Goal: Task Accomplishment & Management: Manage account settings

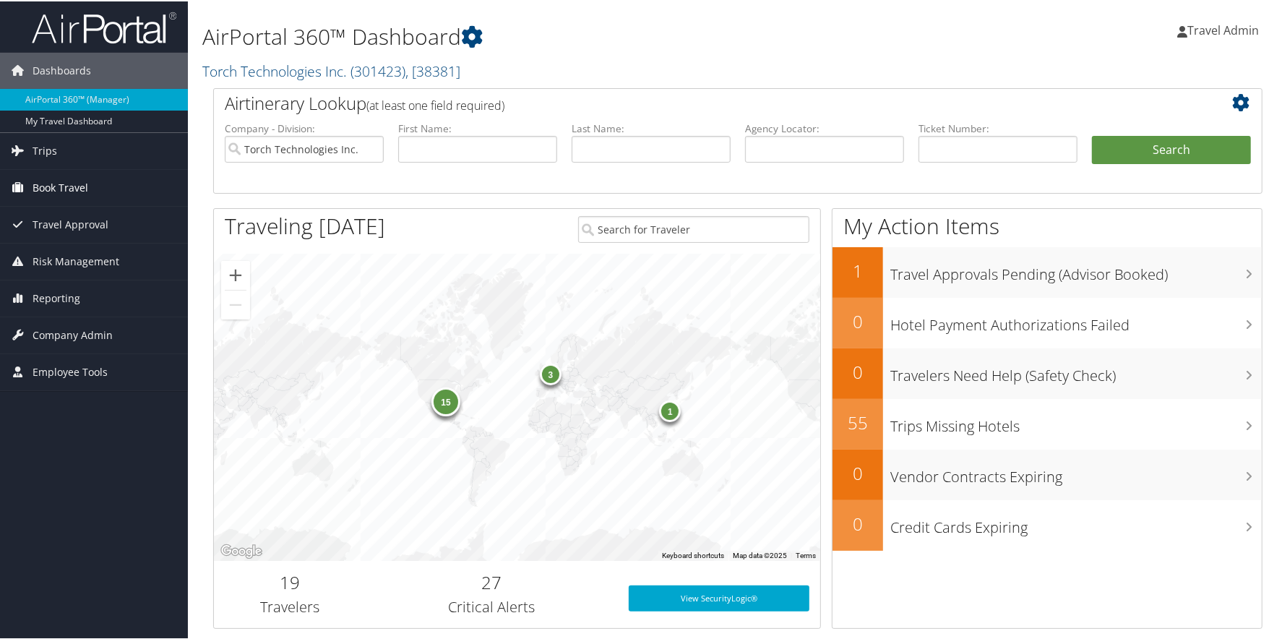
click at [60, 191] on span "Book Travel" at bounding box center [61, 186] width 56 height 36
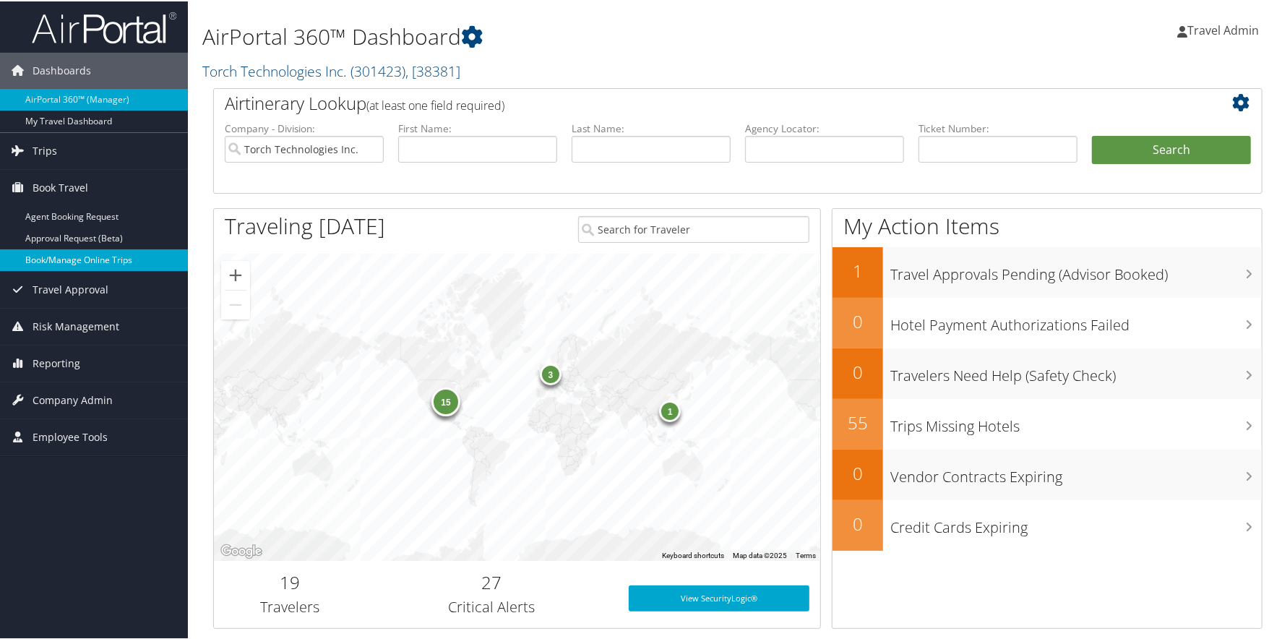
click at [88, 260] on link "Book/Manage Online Trips" at bounding box center [94, 259] width 188 height 22
click at [1234, 33] on span "Travel Admin" at bounding box center [1224, 29] width 72 height 16
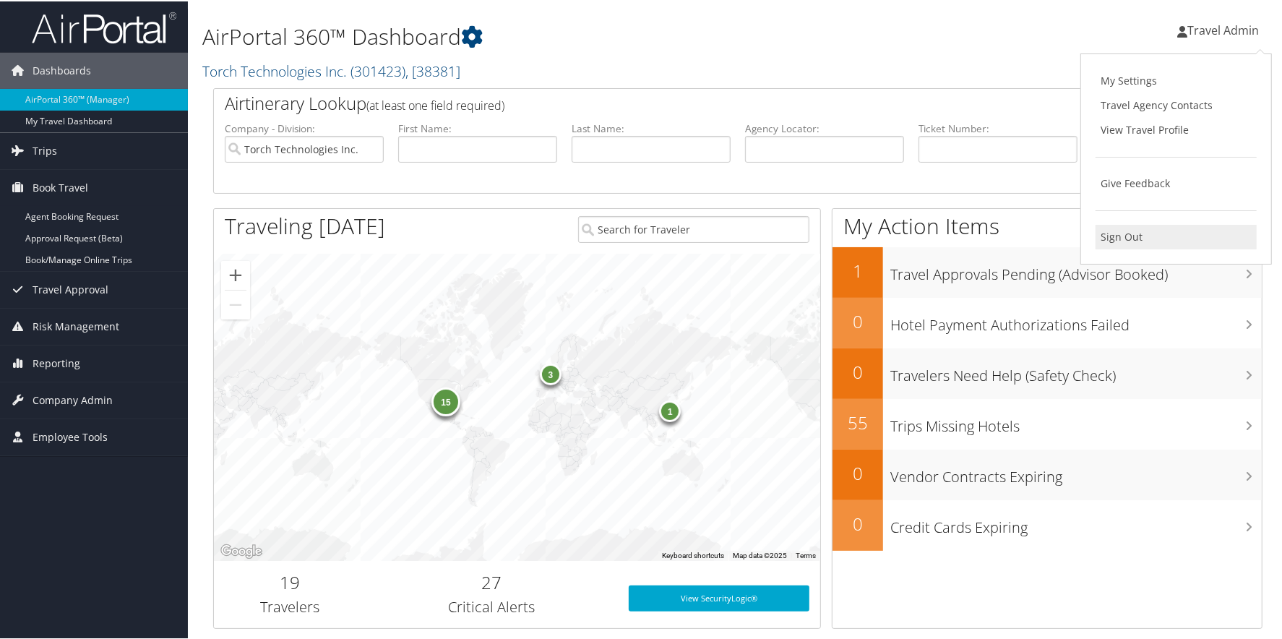
click at [1146, 239] on link "Sign Out" at bounding box center [1176, 235] width 161 height 25
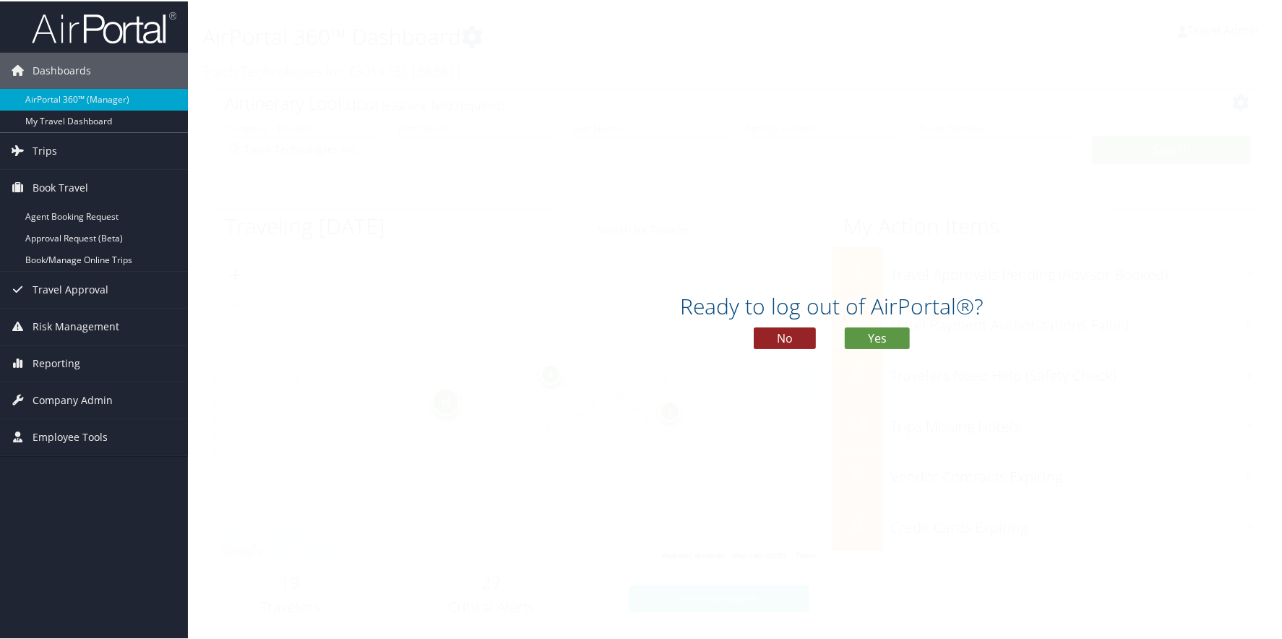
click at [769, 337] on button "No" at bounding box center [785, 337] width 62 height 22
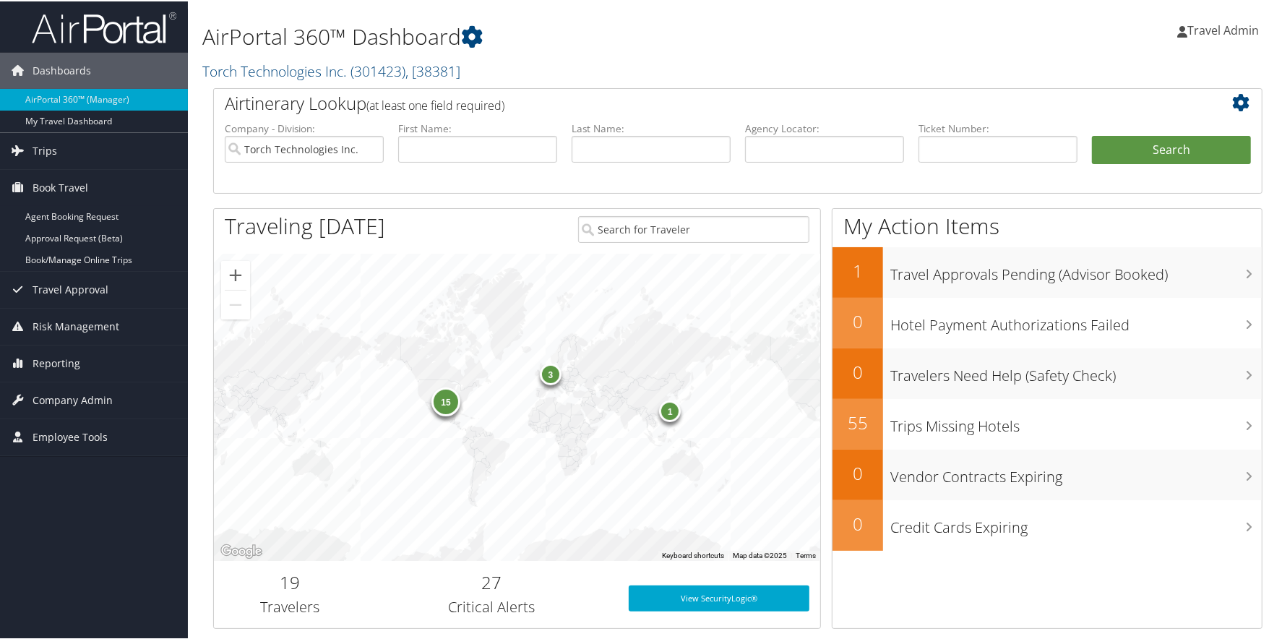
click at [1216, 30] on span "Travel Admin" at bounding box center [1224, 29] width 72 height 16
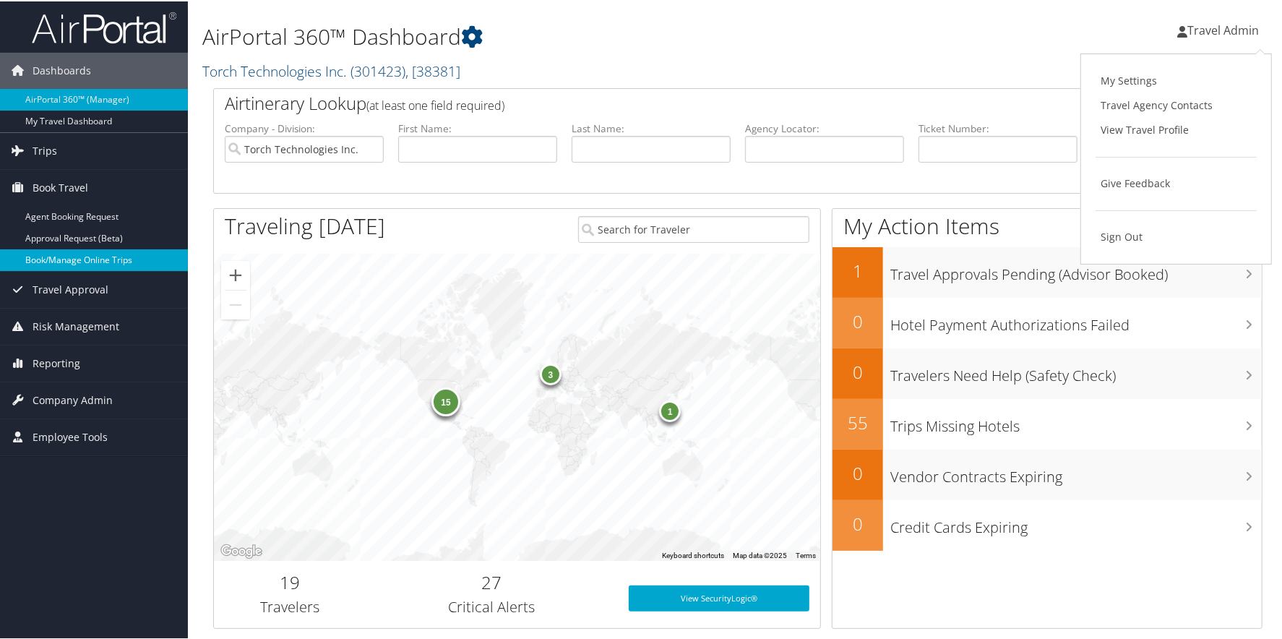
click at [63, 252] on link "Book/Manage Online Trips" at bounding box center [94, 259] width 188 height 22
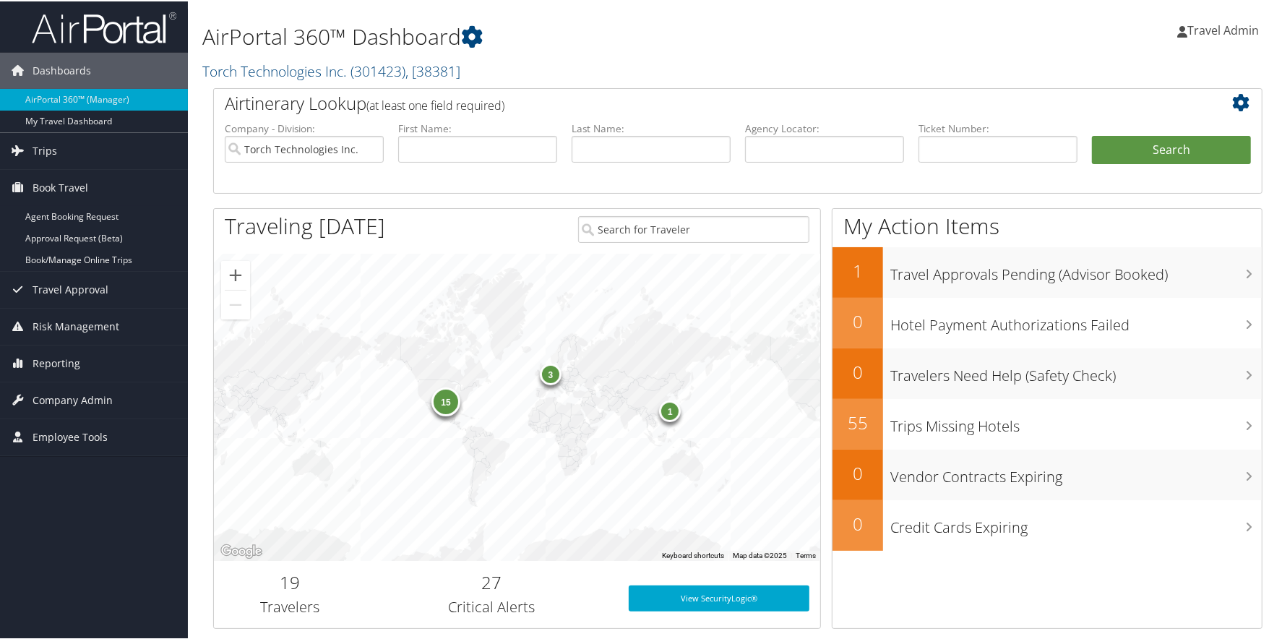
click at [1209, 20] on link "Travel Admin" at bounding box center [1225, 28] width 96 height 43
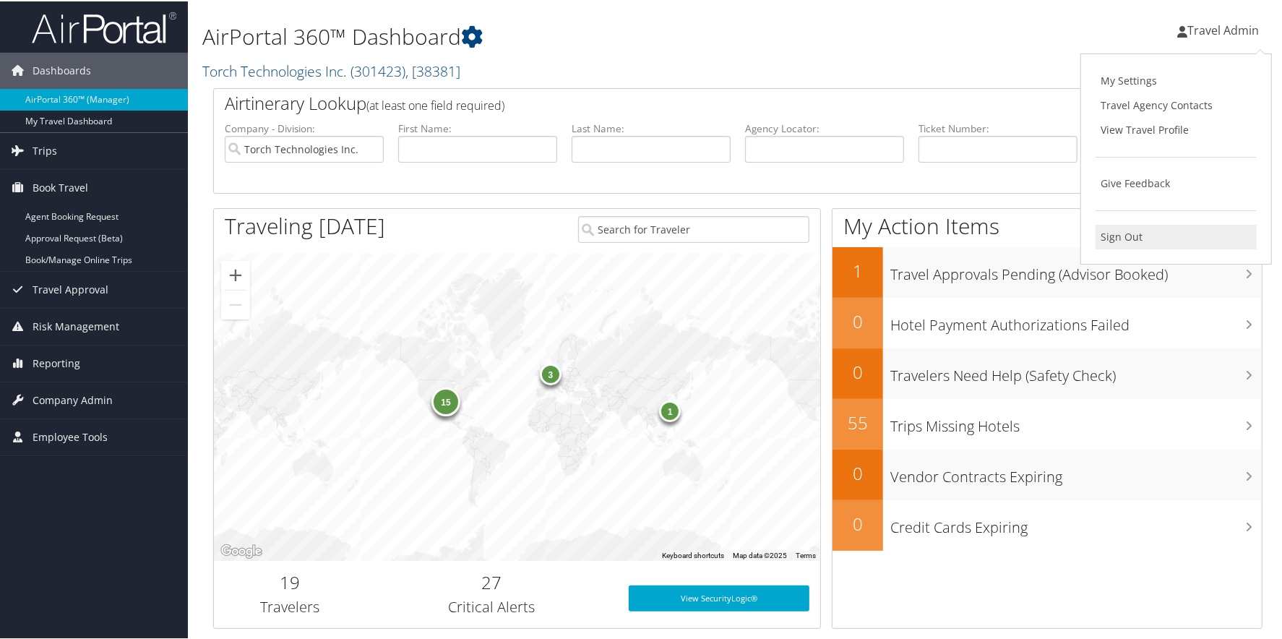
click at [1115, 232] on link "Sign Out" at bounding box center [1176, 235] width 161 height 25
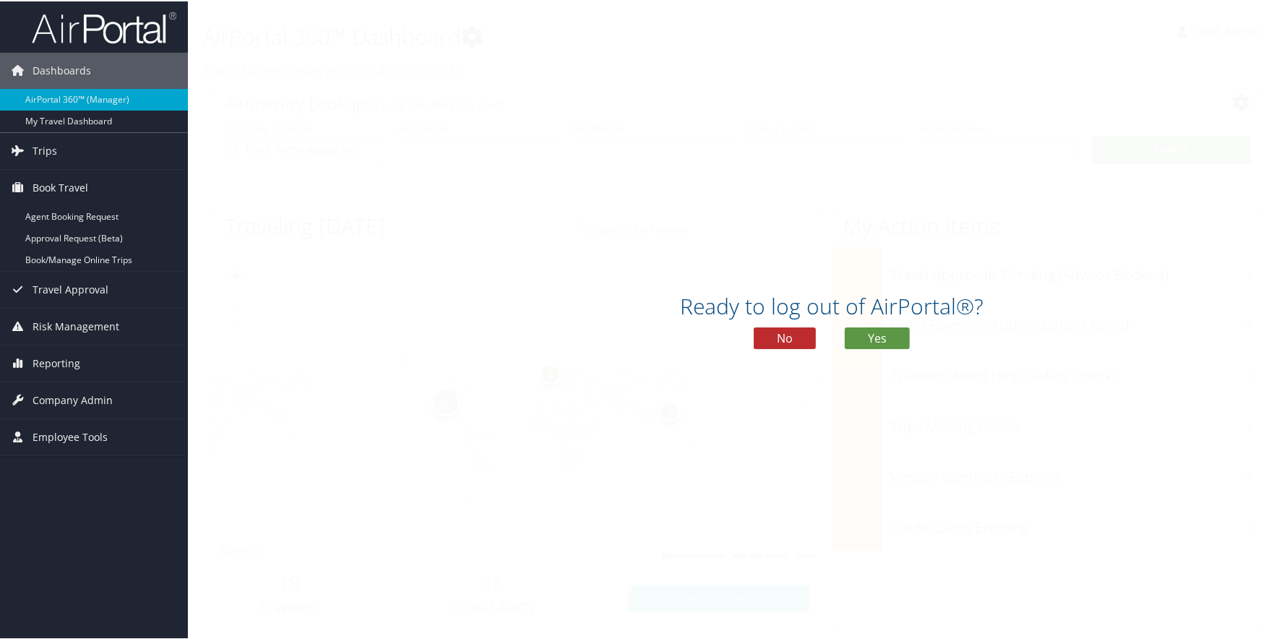
click at [906, 335] on div "Ready to log out of AirPortal®? No Yes" at bounding box center [832, 325] width 1288 height 74
click at [886, 333] on button "Yes" at bounding box center [877, 337] width 65 height 22
